Goal: Find specific page/section: Find specific page/section

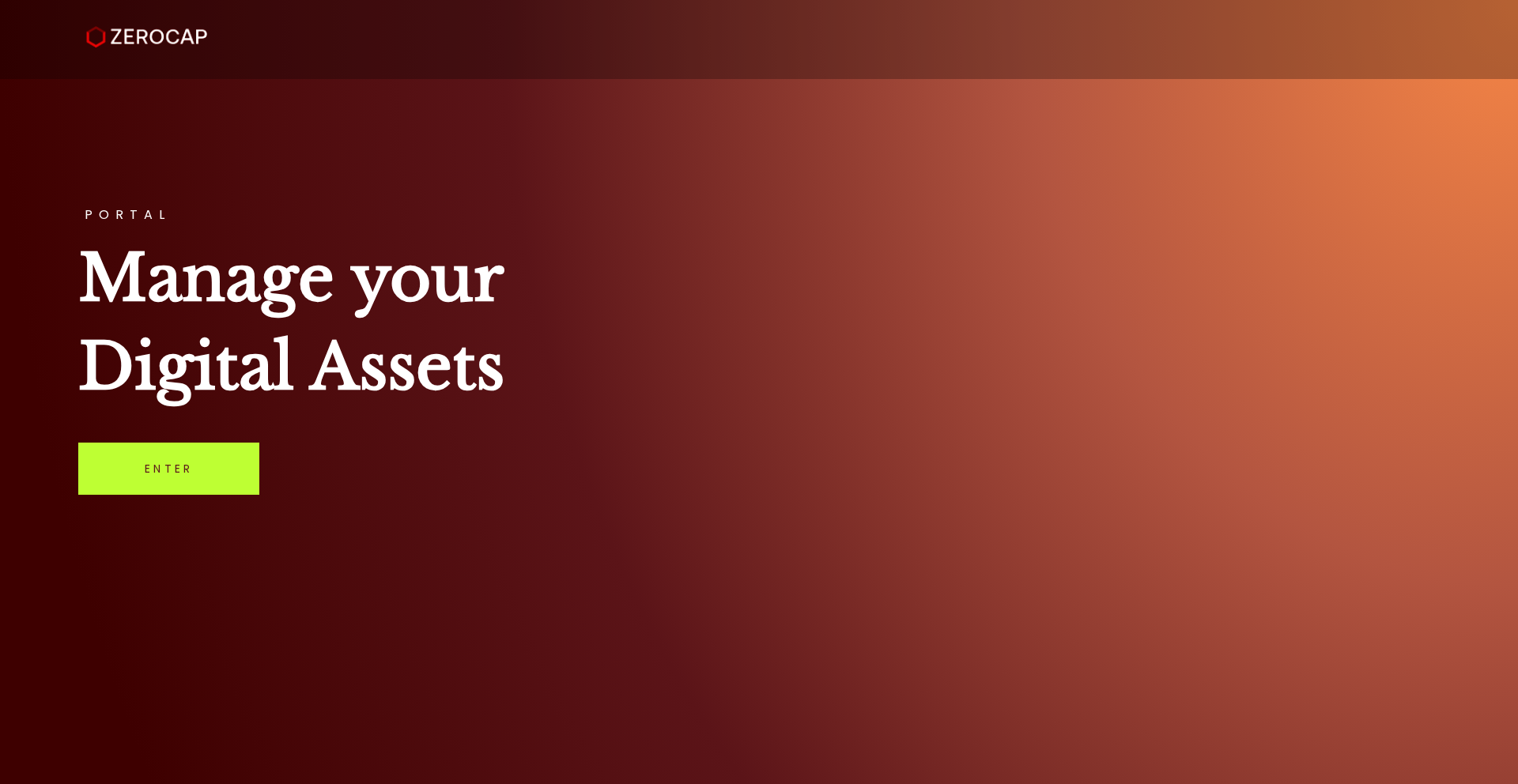
click at [164, 478] on link "Enter" at bounding box center [168, 469] width 182 height 52
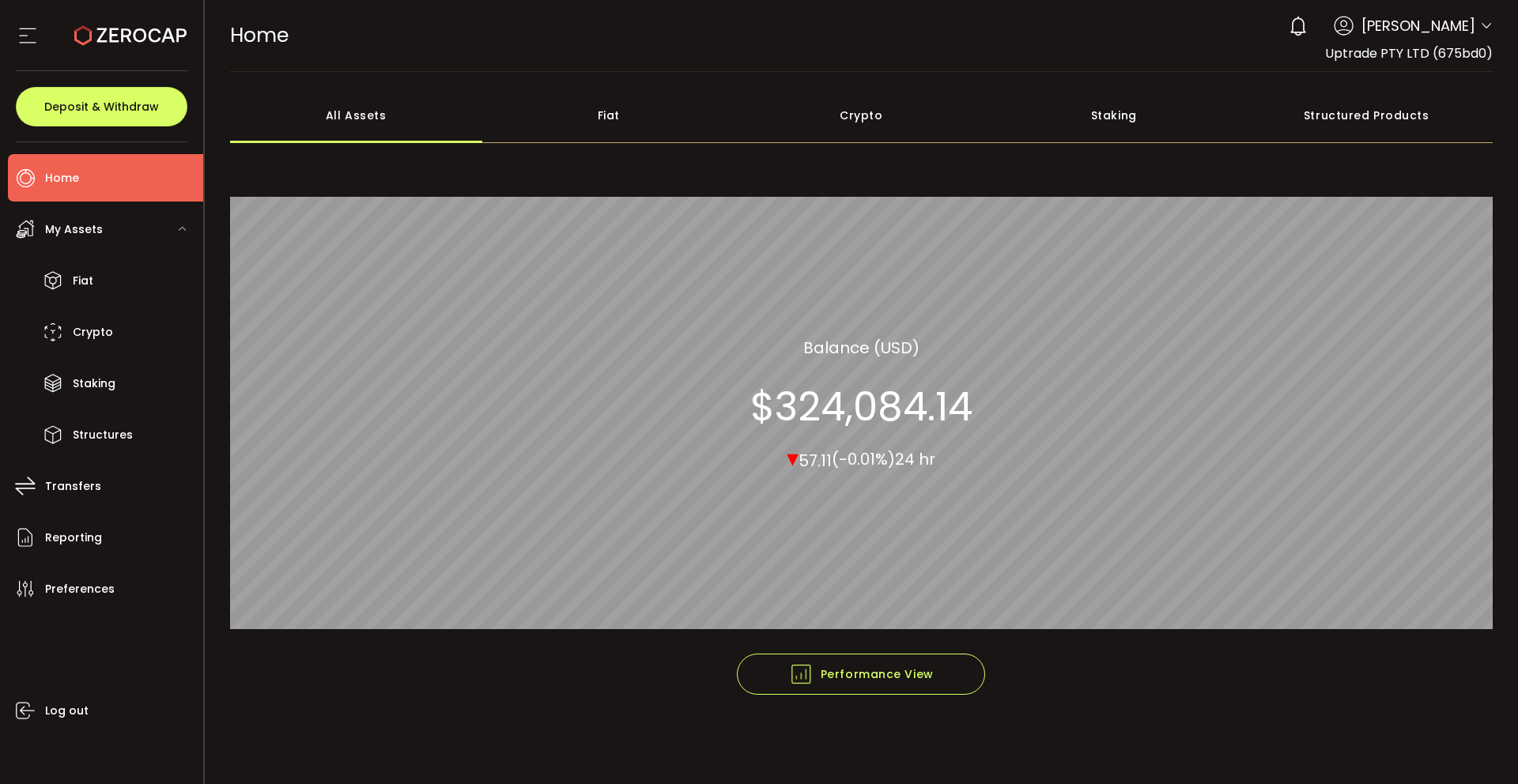
click at [1482, 24] on icon at bounding box center [1487, 26] width 13 height 13
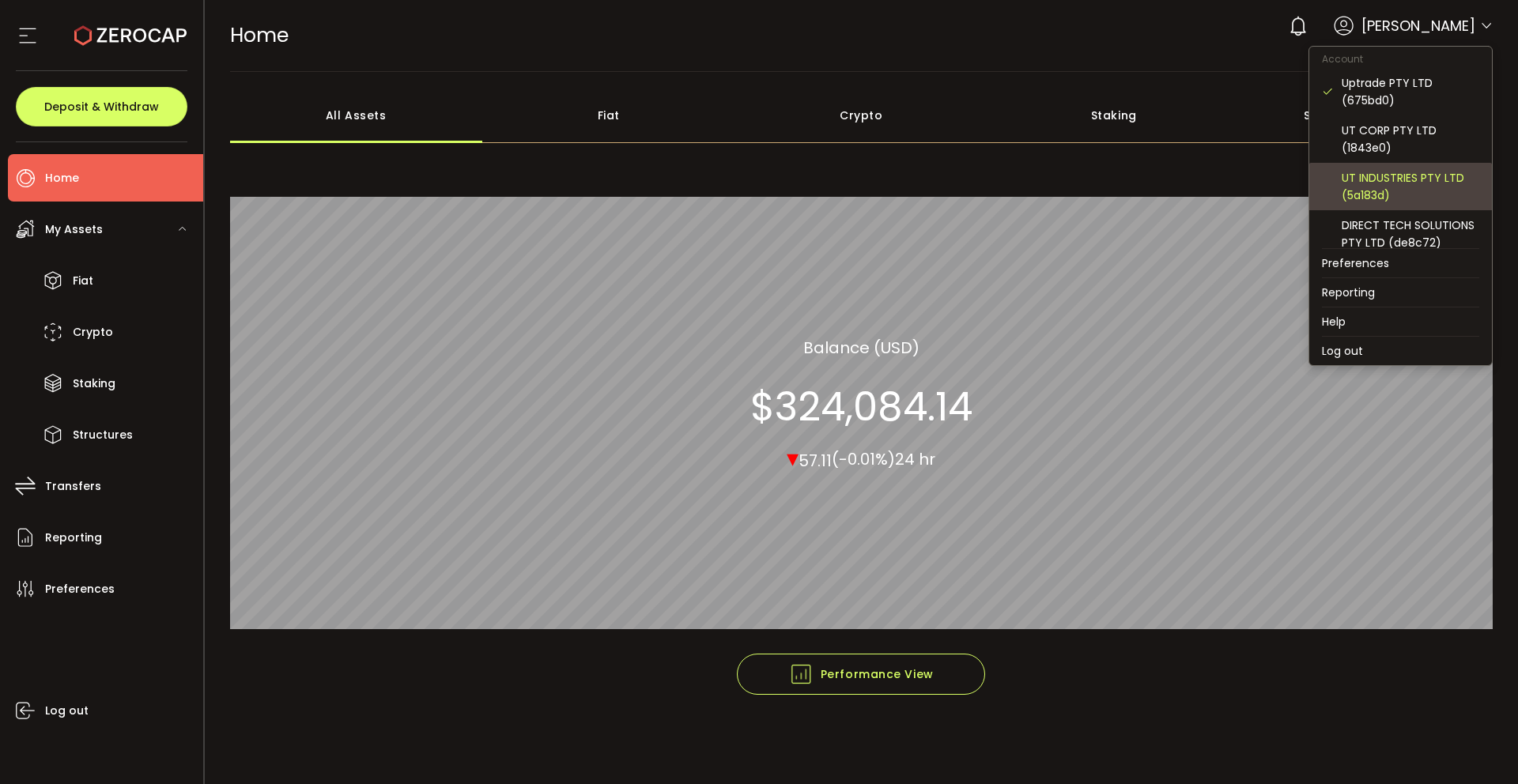
scroll to position [10, 0]
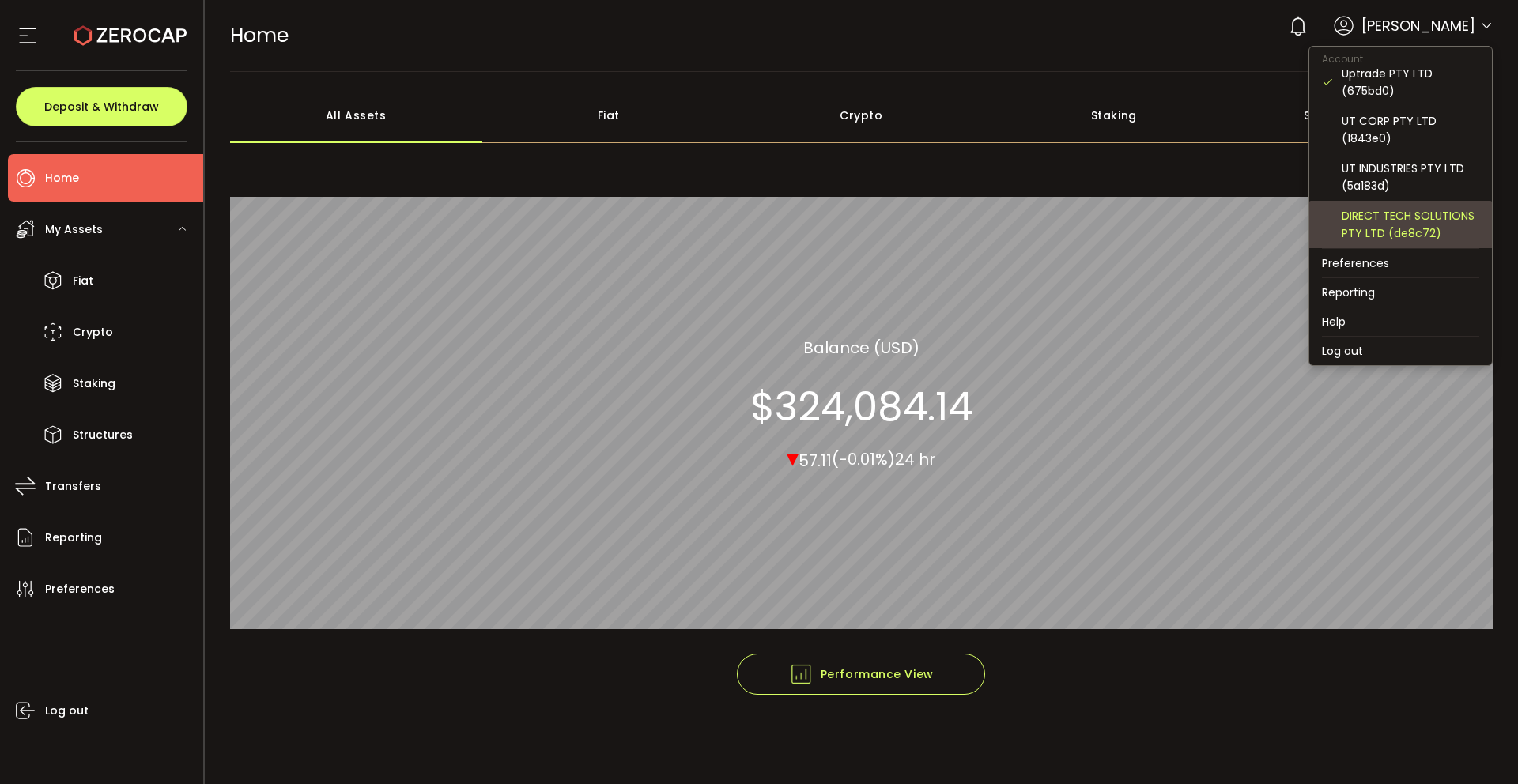
click at [1393, 227] on div "DIRECT TECH SOLUTIONS PTY LTD (de8c72)" at bounding box center [1410, 225] width 137 height 35
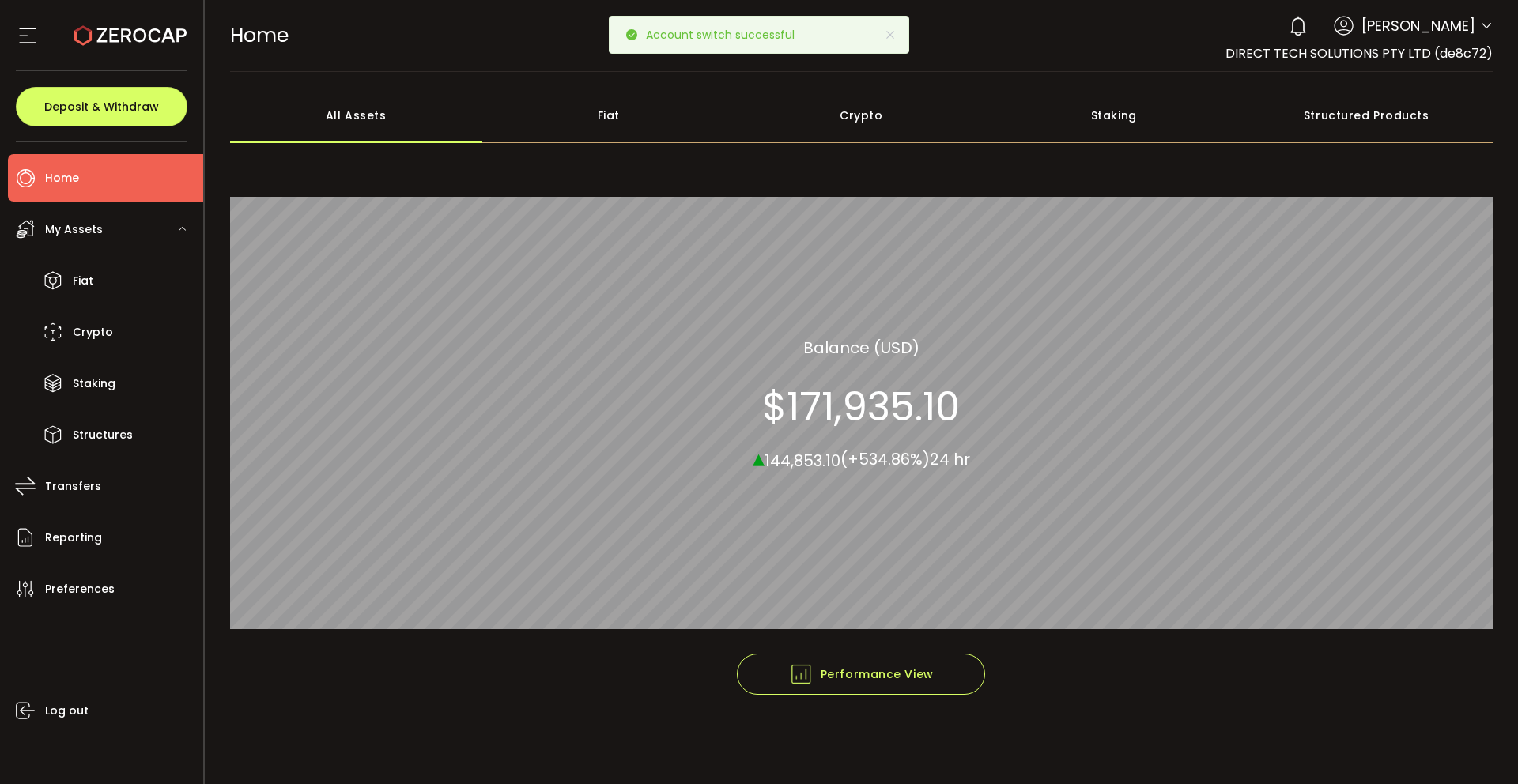
click at [627, 113] on div "Fiat" at bounding box center [608, 115] width 253 height 56
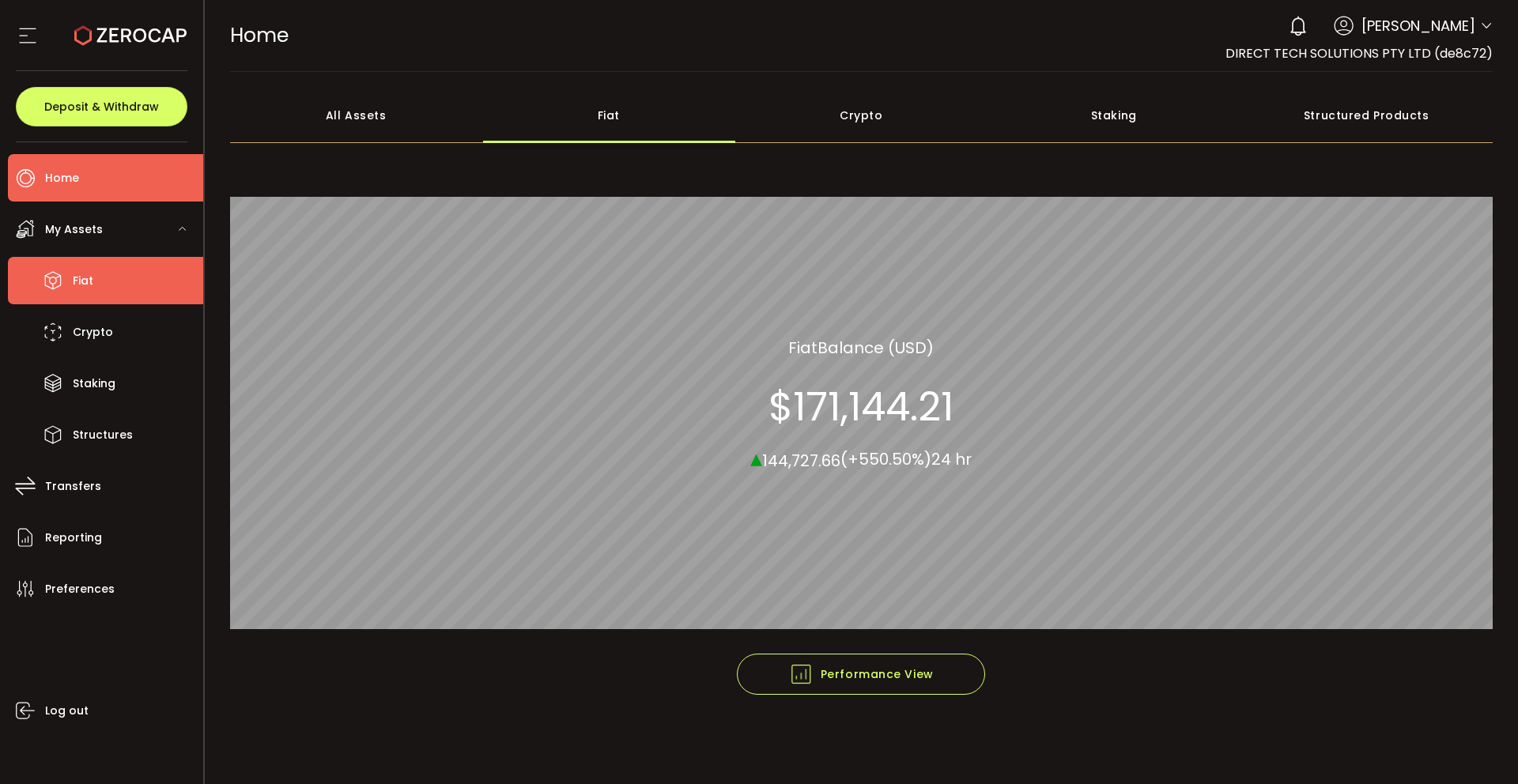
click at [91, 267] on li "Fiat" at bounding box center [105, 280] width 195 height 48
